Goal: Task Accomplishment & Management: Manage account settings

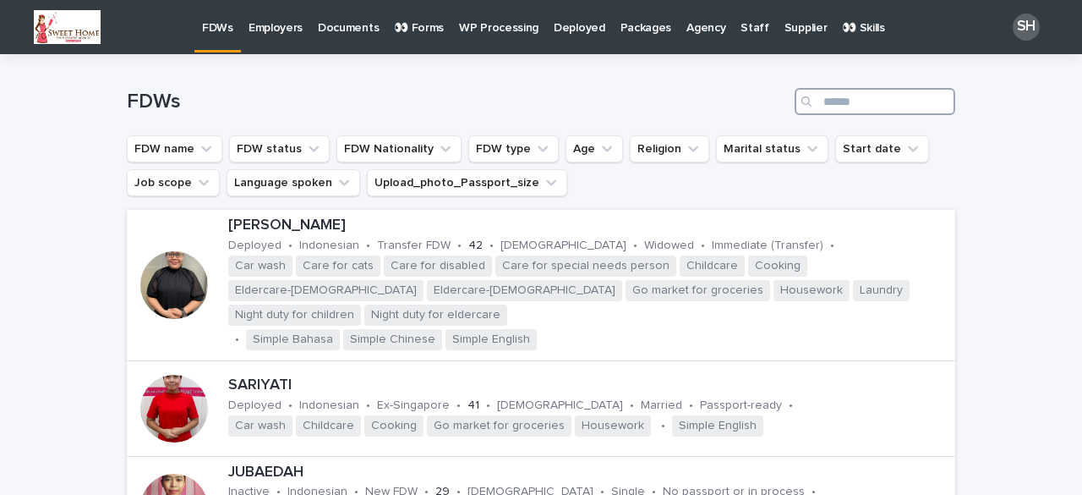
click at [859, 105] on input "Search" at bounding box center [875, 101] width 161 height 27
type input "******"
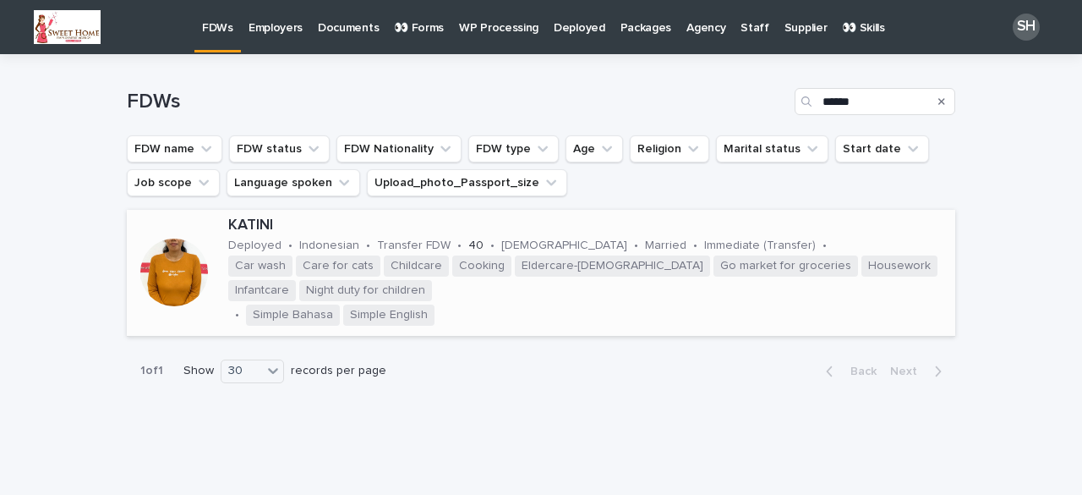
click at [194, 265] on div at bounding box center [174, 272] width 68 height 68
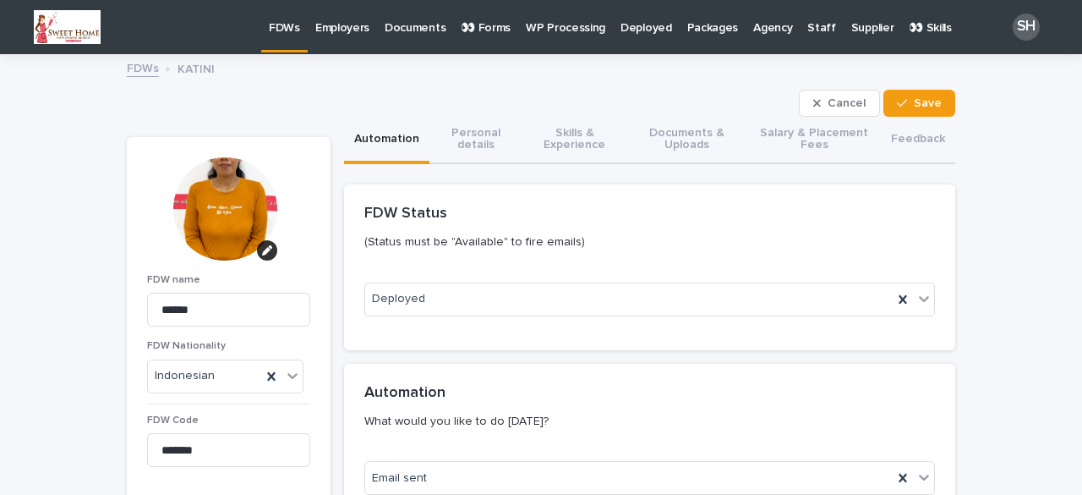
click at [271, 35] on p "FDWs" at bounding box center [284, 18] width 31 height 36
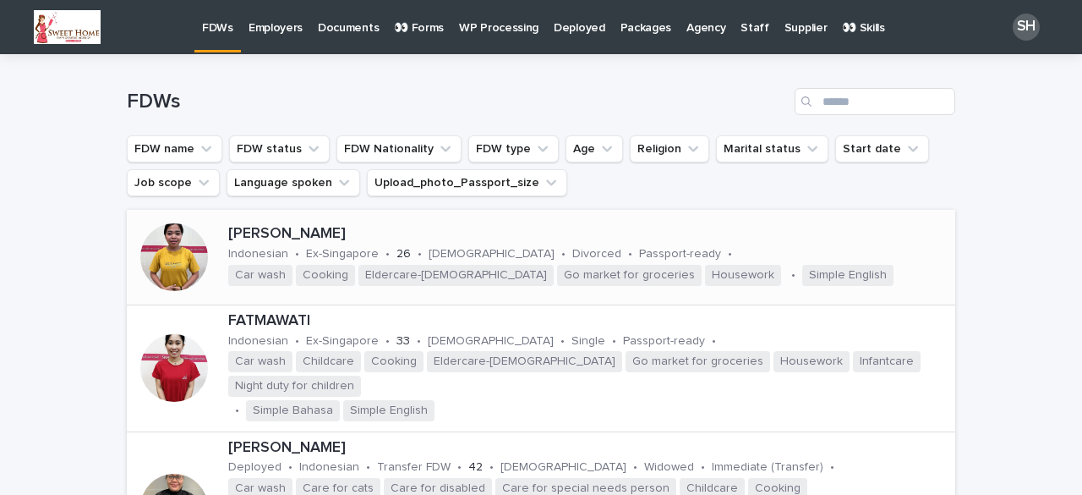
click at [169, 246] on div at bounding box center [174, 257] width 68 height 68
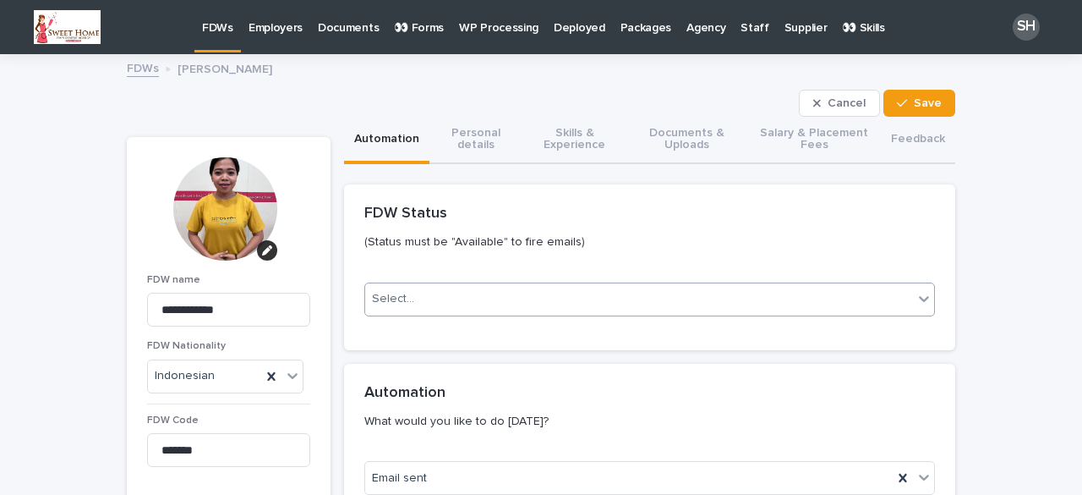
click at [490, 295] on div "Select..." at bounding box center [639, 299] width 548 height 28
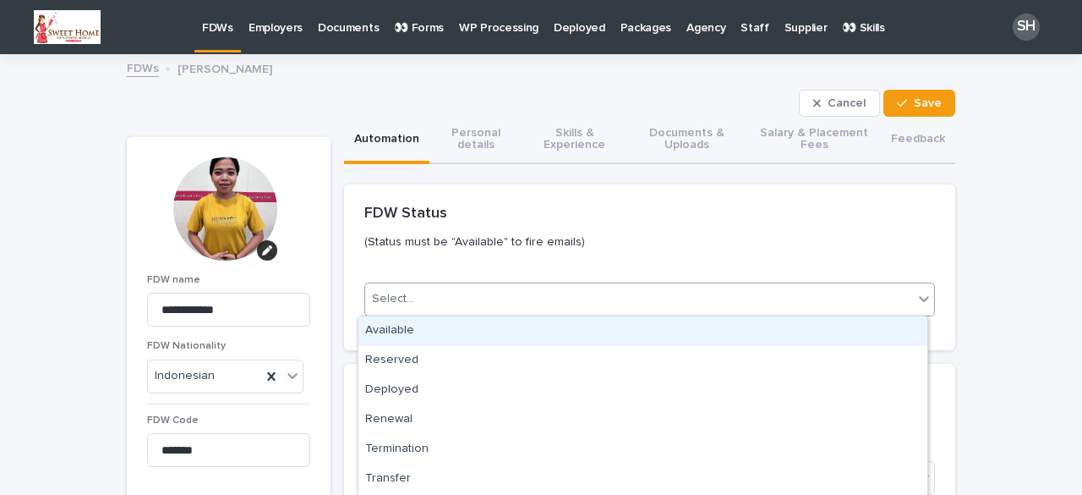
click at [415, 334] on div "Available" at bounding box center [642, 331] width 569 height 30
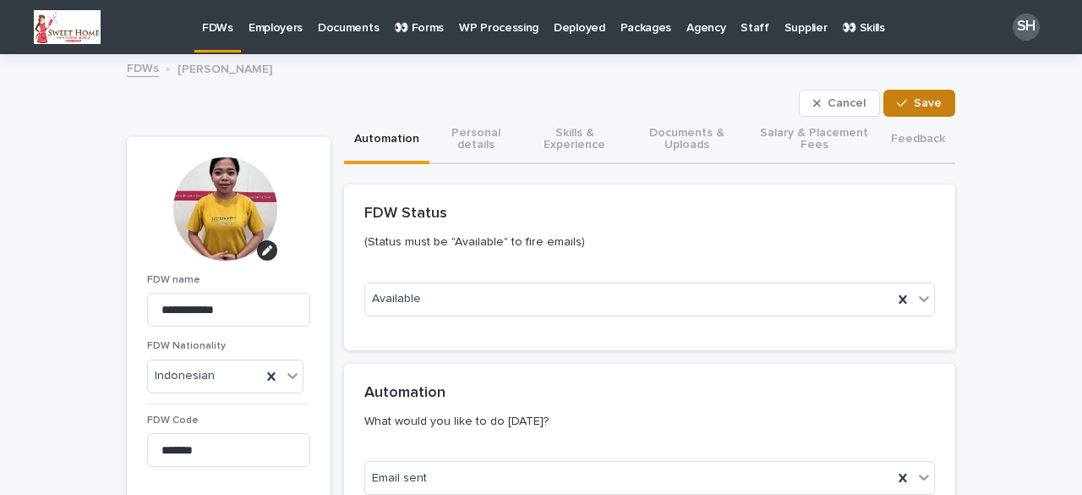
click at [914, 99] on span "Save" at bounding box center [928, 103] width 28 height 12
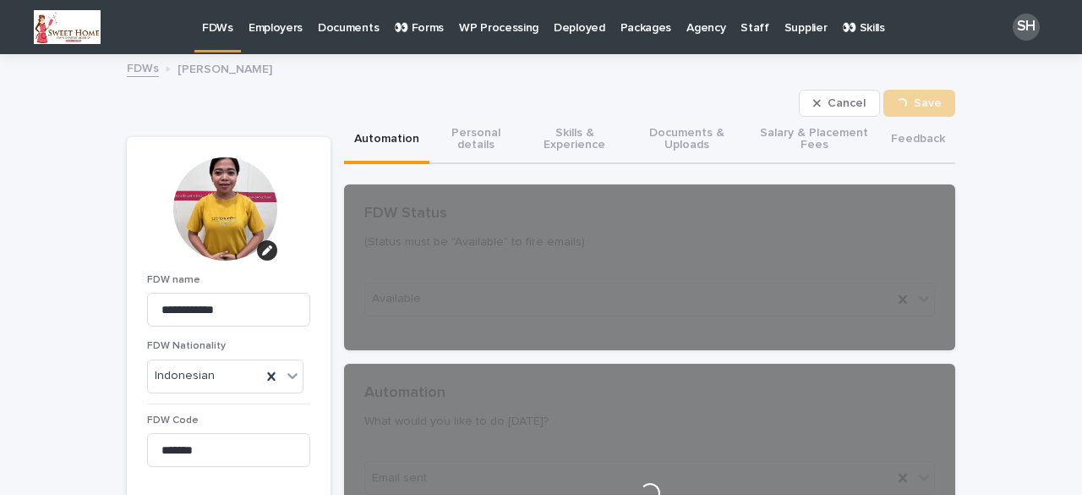
click at [204, 32] on p "FDWs" at bounding box center [217, 18] width 31 height 36
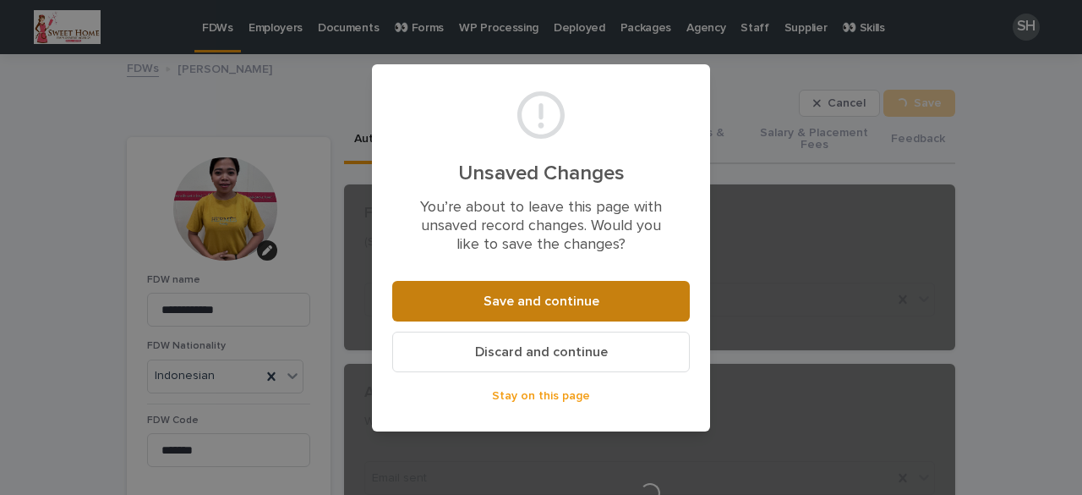
click at [575, 297] on span "Save and continue" at bounding box center [542, 301] width 116 height 14
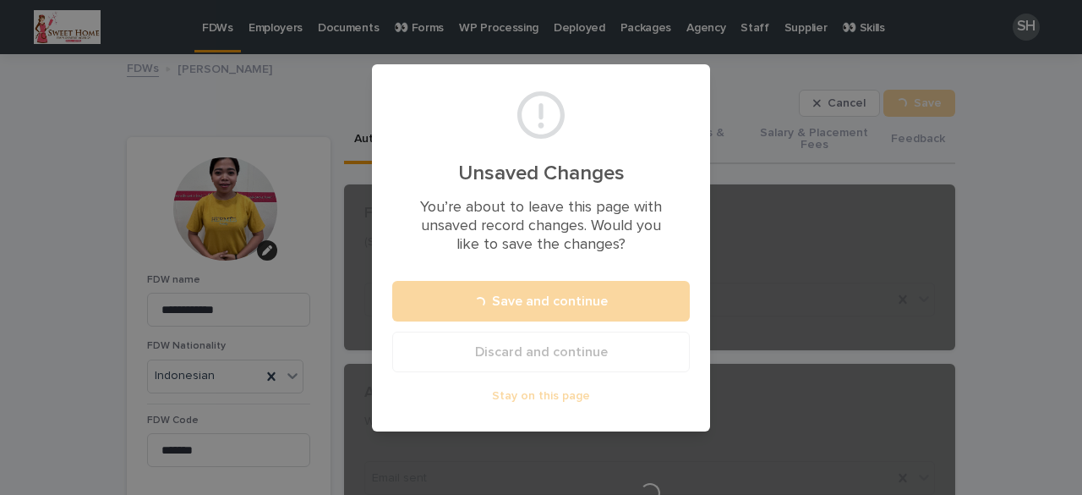
click at [1055, 196] on div "Unsaved Changes You’re about to leave this page with unsaved record changes. Wo…" at bounding box center [541, 247] width 1082 height 495
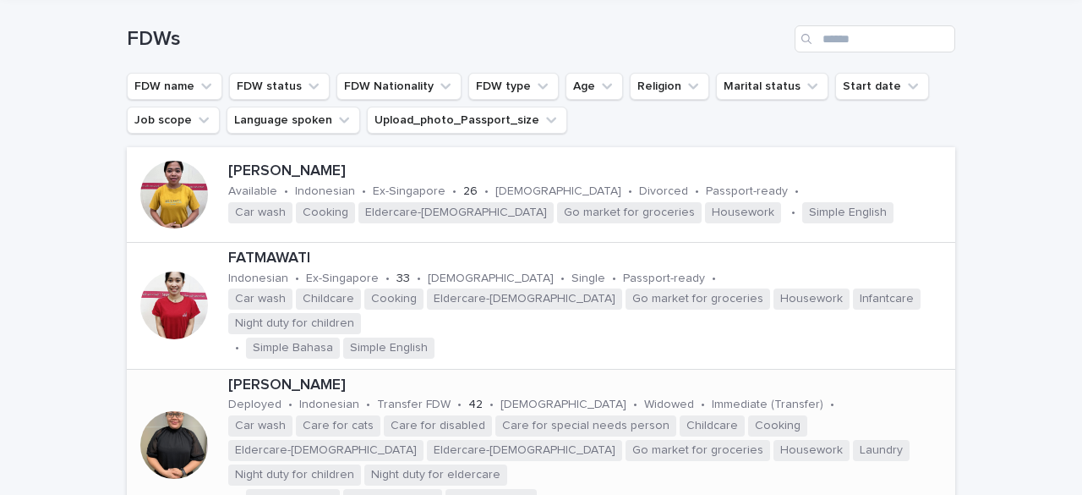
scroll to position [85, 0]
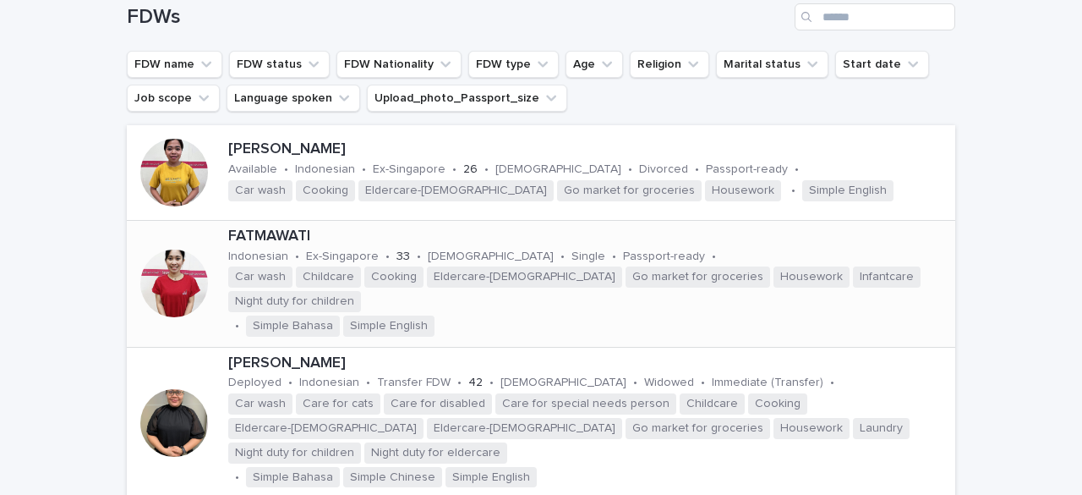
click at [172, 271] on div at bounding box center [174, 283] width 68 height 68
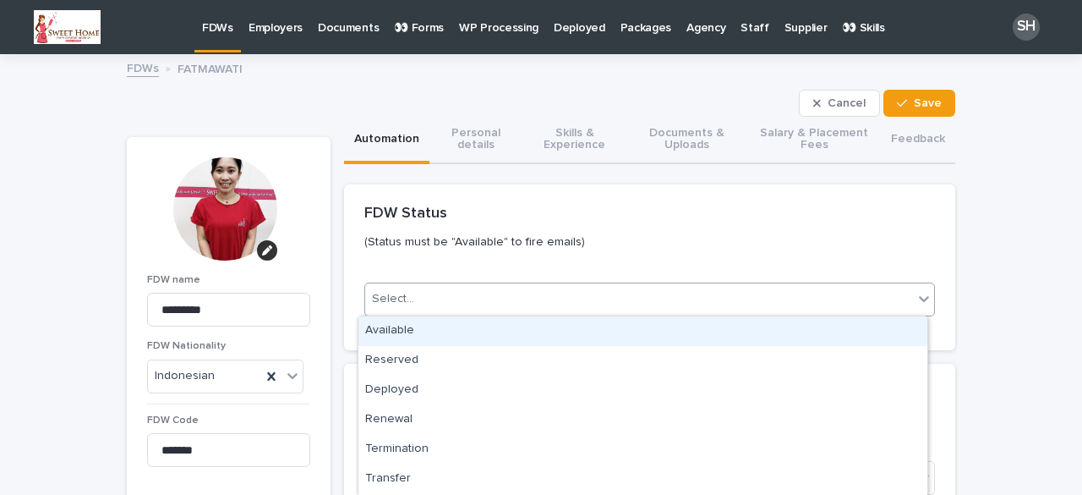
click at [448, 293] on div "Select..." at bounding box center [639, 299] width 548 height 28
click at [401, 337] on div "Available" at bounding box center [642, 331] width 569 height 30
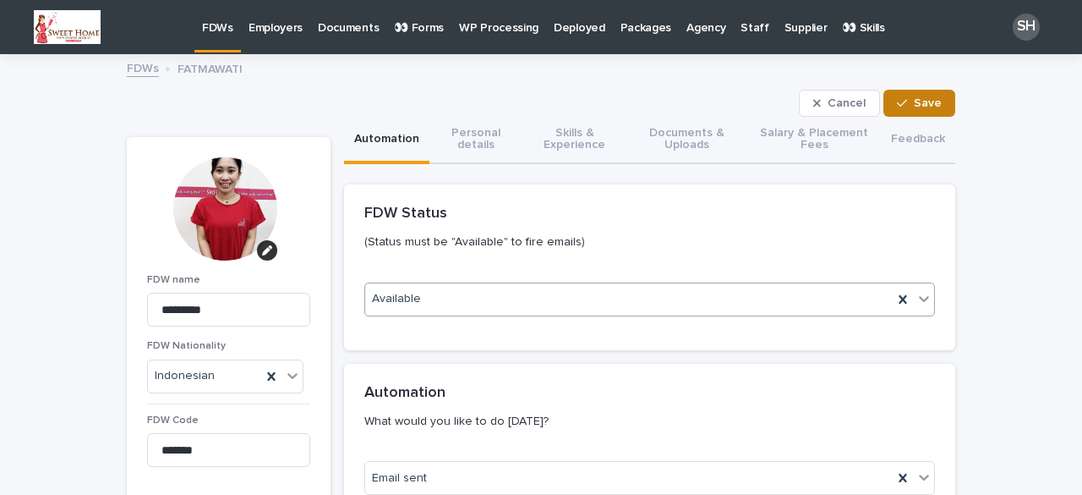
click at [897, 97] on icon "button" at bounding box center [902, 103] width 10 height 12
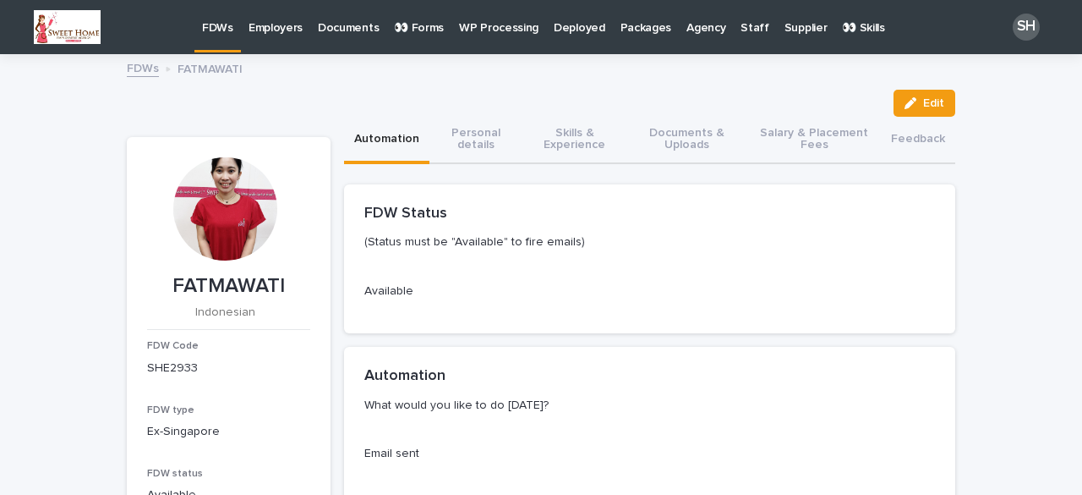
click at [227, 45] on link "FDWs" at bounding box center [217, 25] width 47 height 50
